Goal: Transaction & Acquisition: Purchase product/service

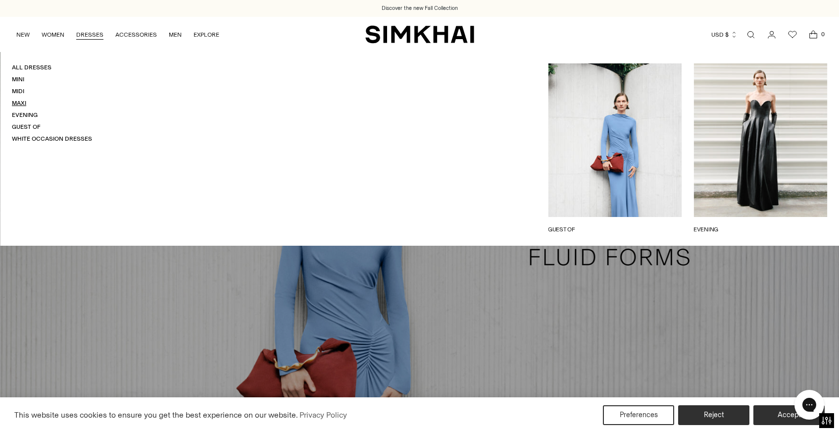
click at [18, 103] on link "Maxi" at bounding box center [19, 103] width 14 height 7
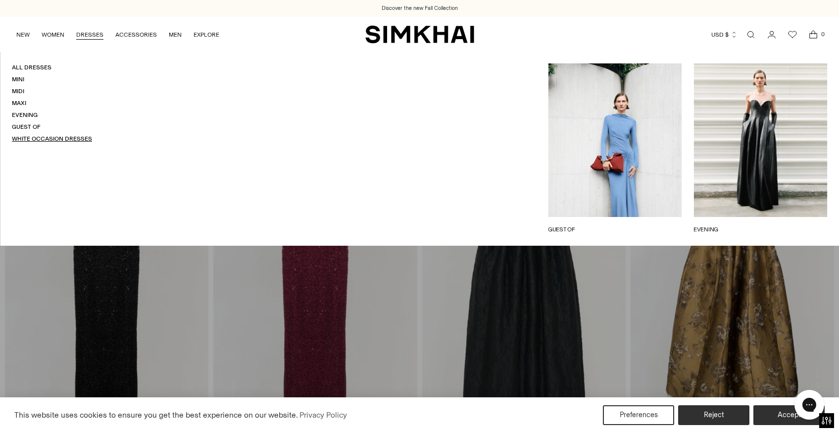
click at [52, 138] on link "White Occasion Dresses" at bounding box center [52, 138] width 80 height 7
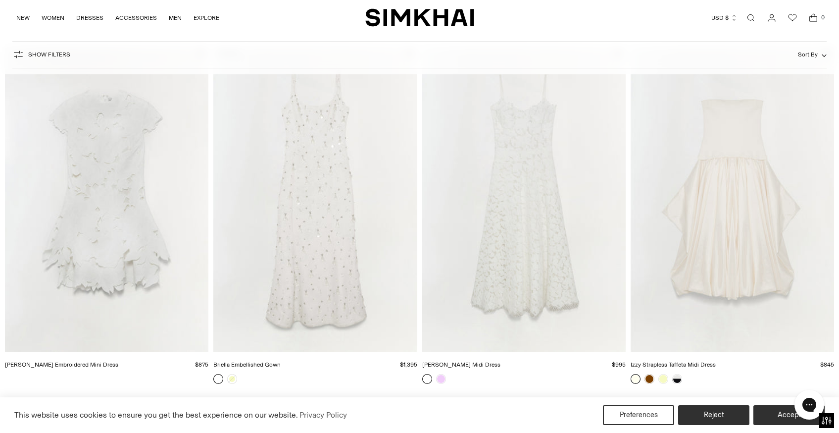
scroll to position [466, 0]
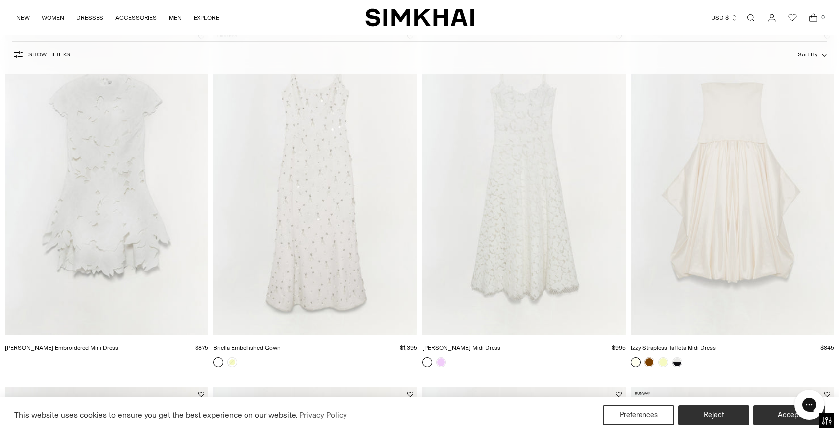
click at [0, 0] on img "Julia Lace Midi Dress" at bounding box center [0, 0] width 0 height 0
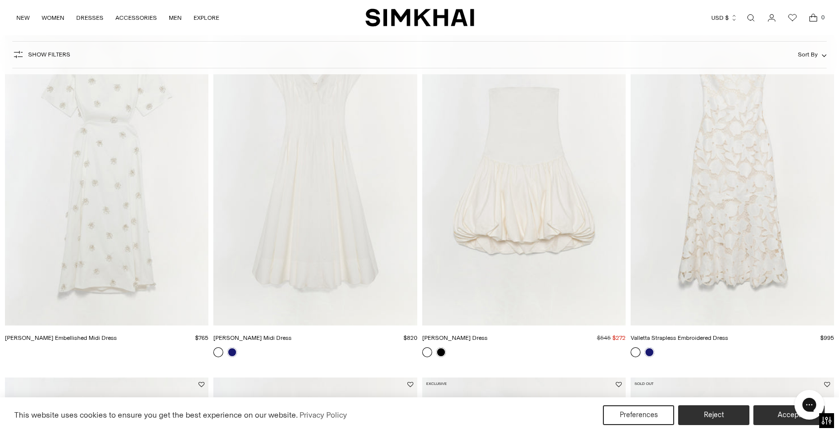
scroll to position [826, 0]
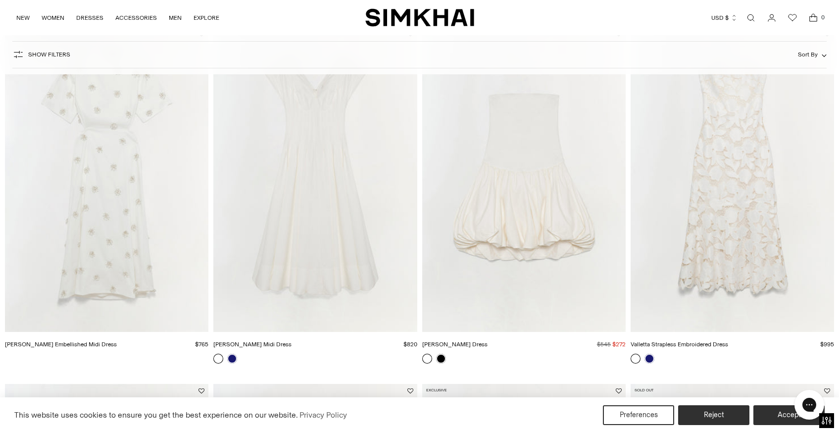
click at [0, 0] on img "Valletta Strapless Embroidered Dress" at bounding box center [0, 0] width 0 height 0
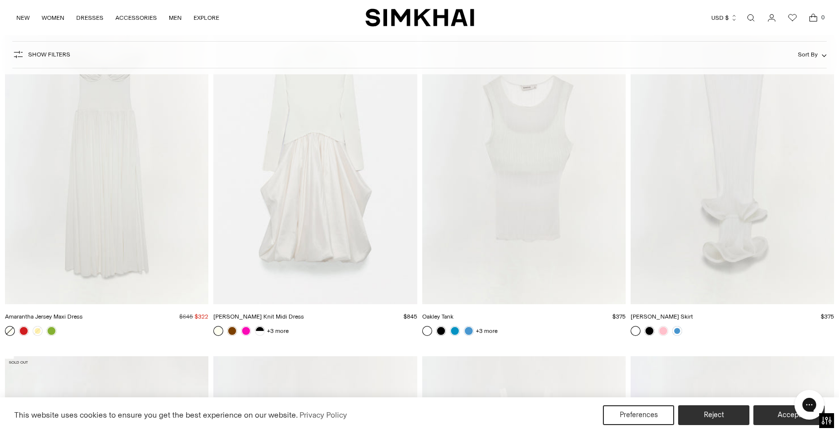
scroll to position [2951, 0]
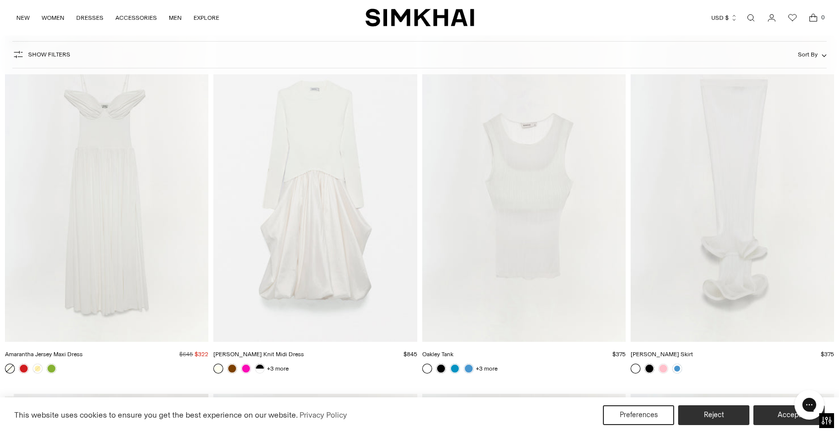
click at [0, 0] on img "Amarantha Jersey Maxi Dress" at bounding box center [0, 0] width 0 height 0
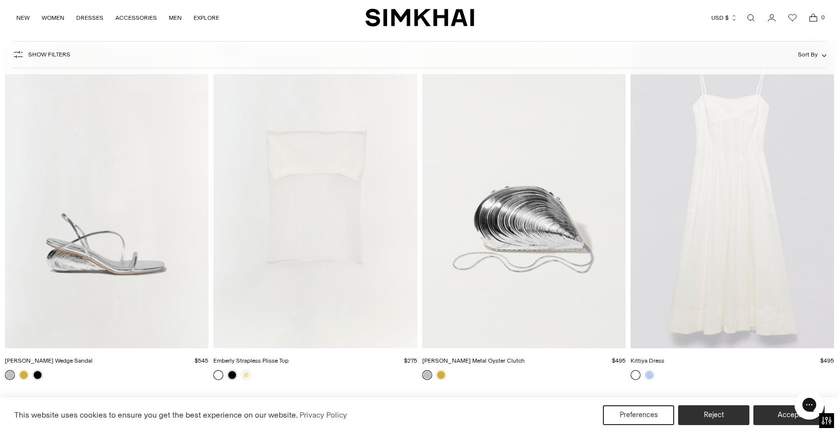
scroll to position [4729, 0]
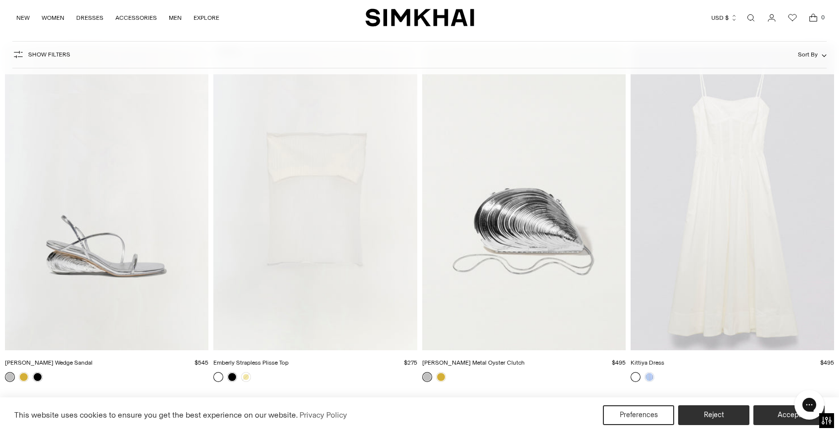
click at [0, 0] on img "Kittiya Dress" at bounding box center [0, 0] width 0 height 0
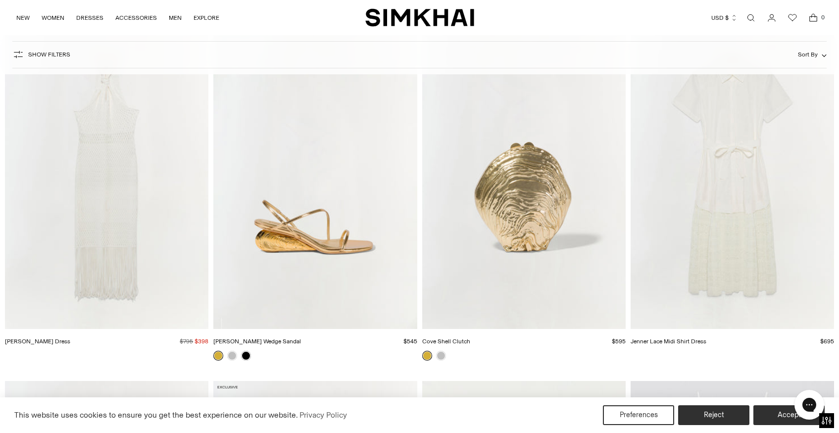
scroll to position [4044, 0]
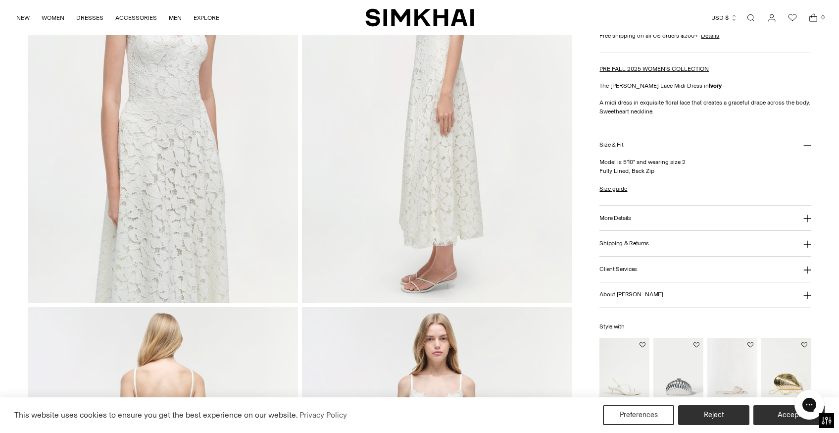
scroll to position [777, 0]
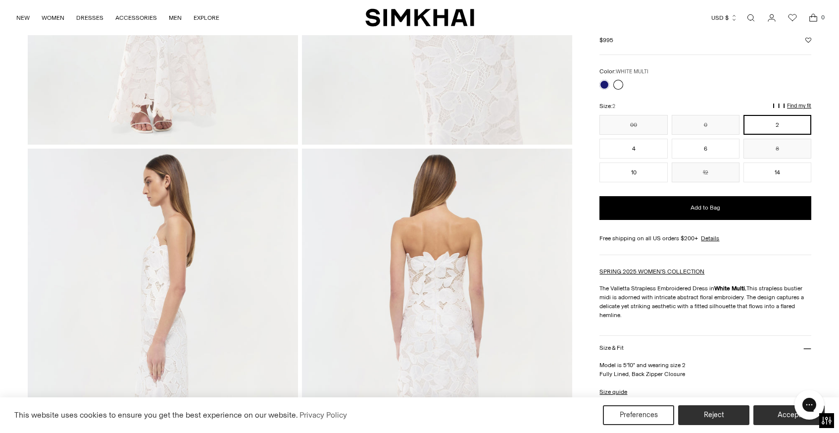
scroll to position [331, 0]
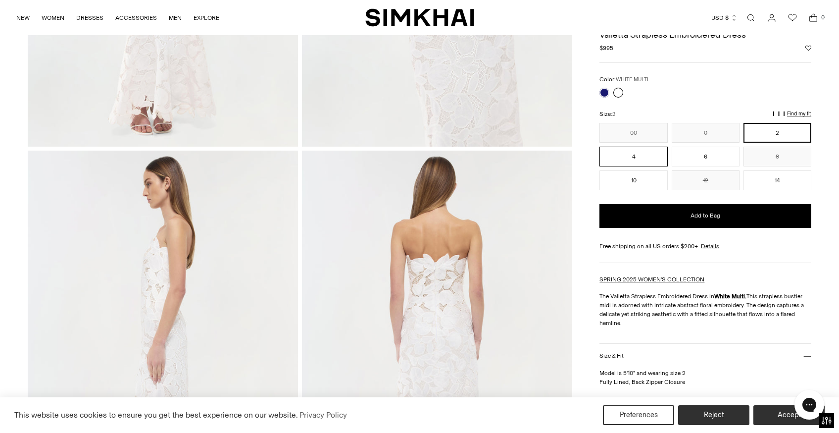
click at [649, 155] on button "4" at bounding box center [634, 157] width 68 height 20
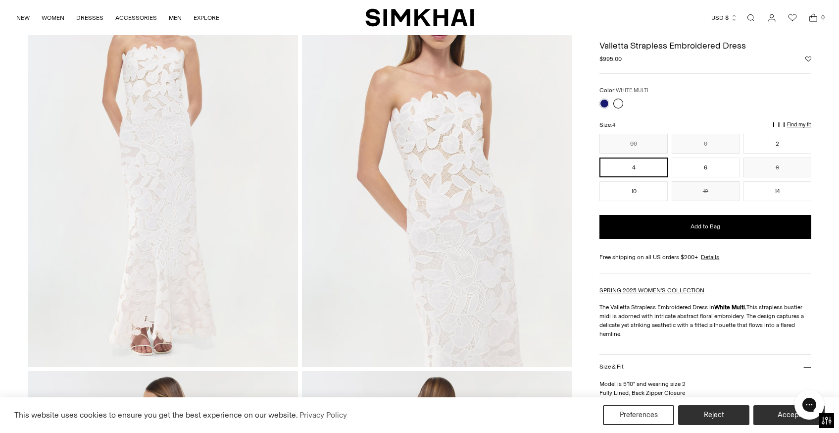
scroll to position [106, 0]
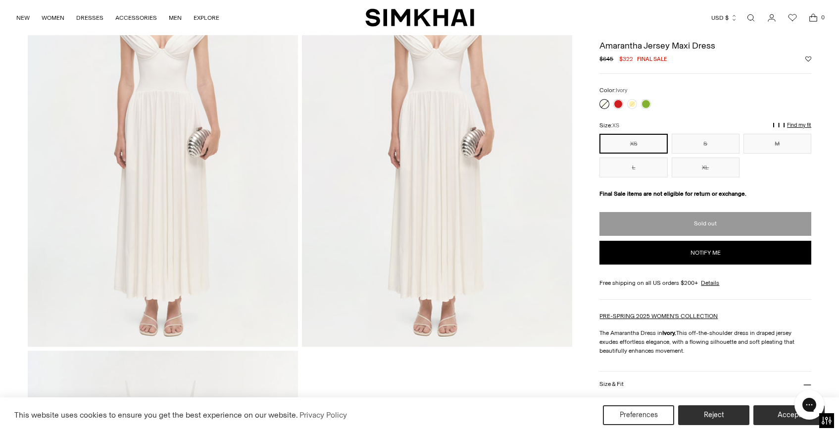
scroll to position [947, 0]
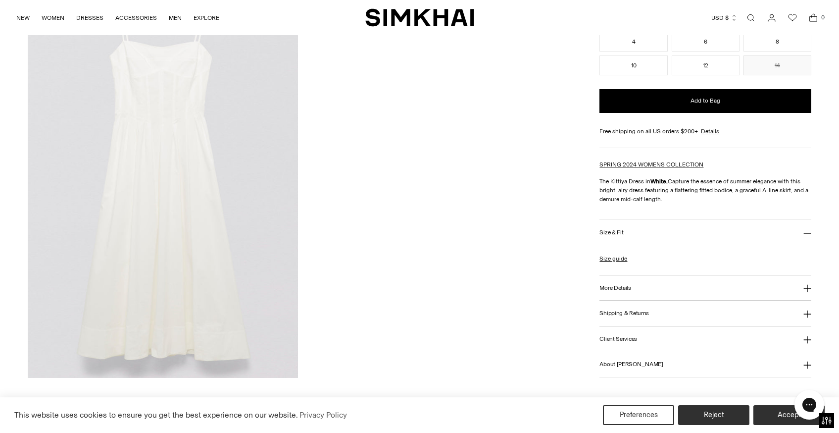
scroll to position [1248, 0]
